Goal: Transaction & Acquisition: Subscribe to service/newsletter

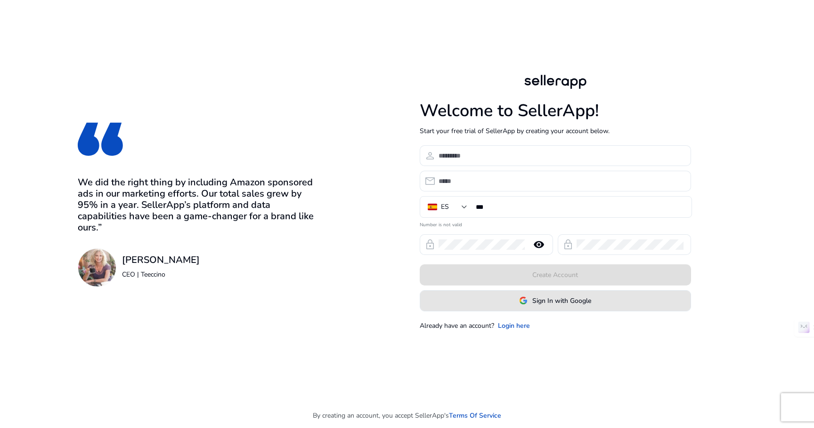
click at [549, 307] on span at bounding box center [555, 301] width 270 height 23
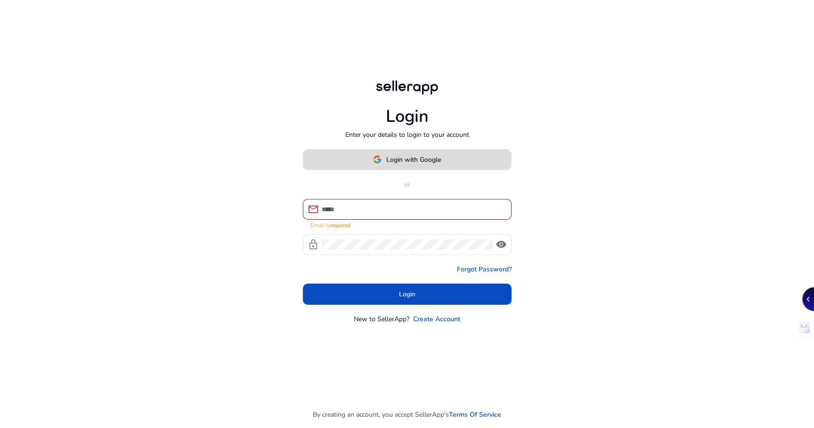
click at [421, 161] on span "Login with Google" at bounding box center [413, 160] width 55 height 10
